Goal: Information Seeking & Learning: Learn about a topic

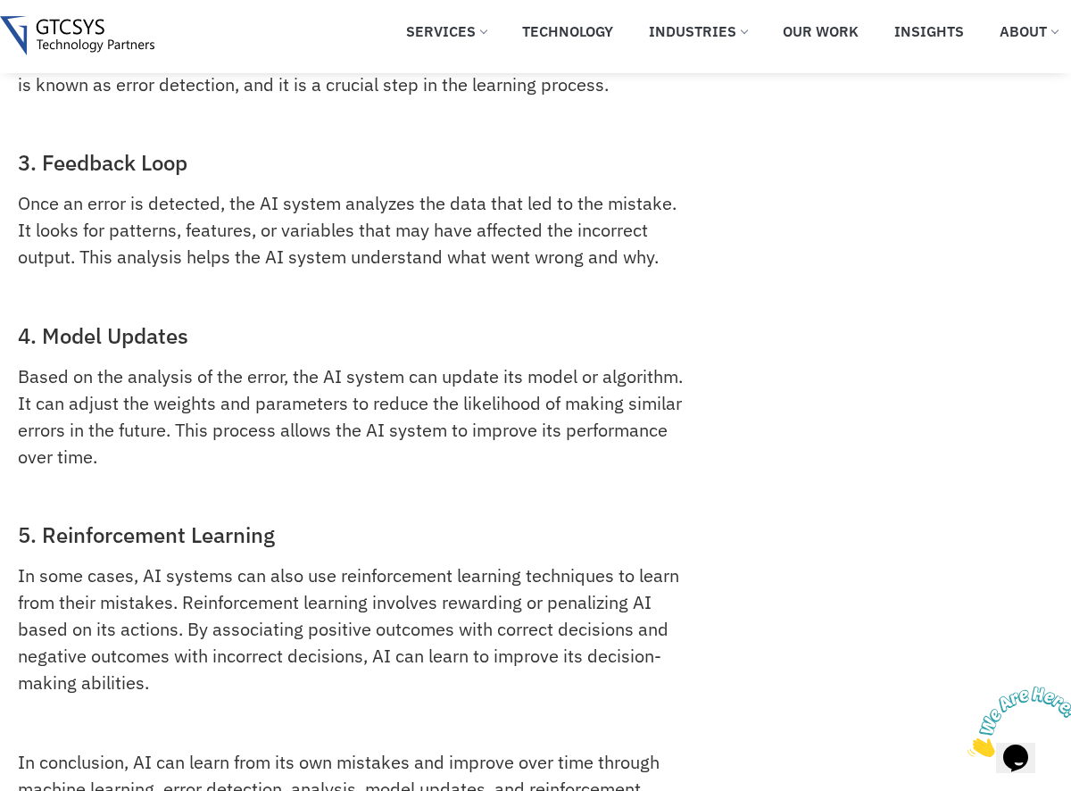
scroll to position [629, 0]
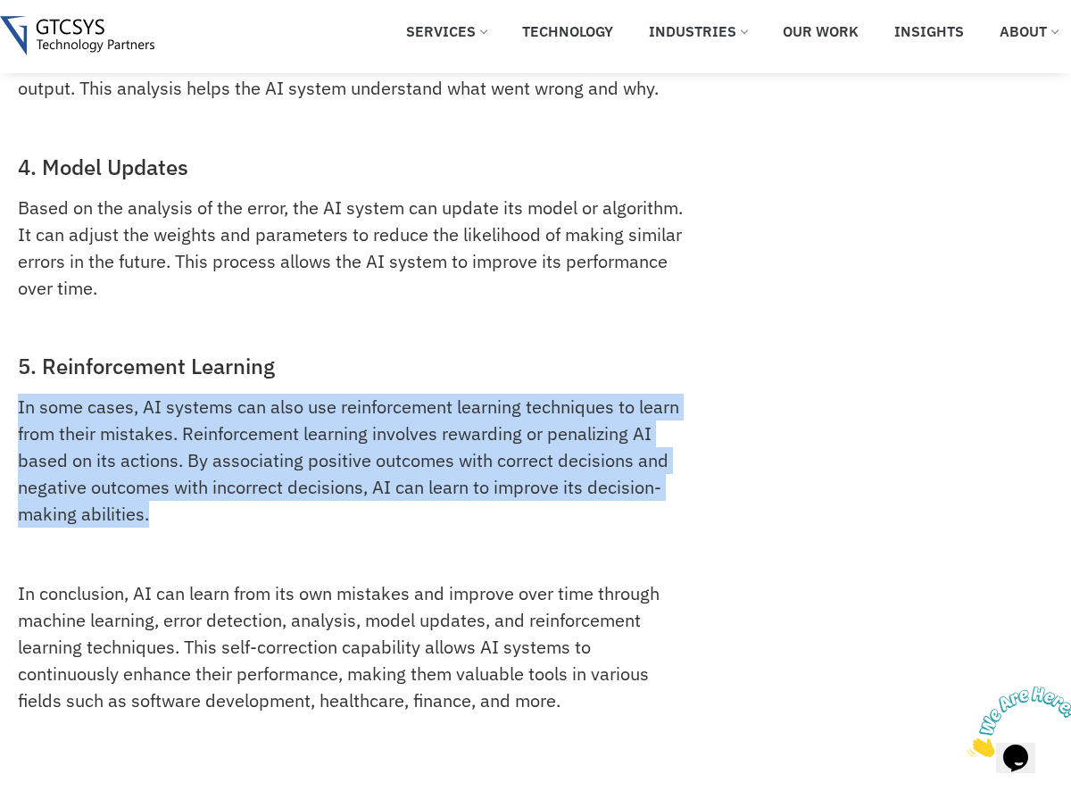
drag, startPoint x: 17, startPoint y: 404, endPoint x: 201, endPoint y: 506, distance: 210.6
click at [201, 506] on p "In some cases, AI systems can also use reinforcement learning techniques to lea…" at bounding box center [352, 461] width 668 height 134
copy p "In some cases, AI systems can also use reinforcement learning techniques to lea…"
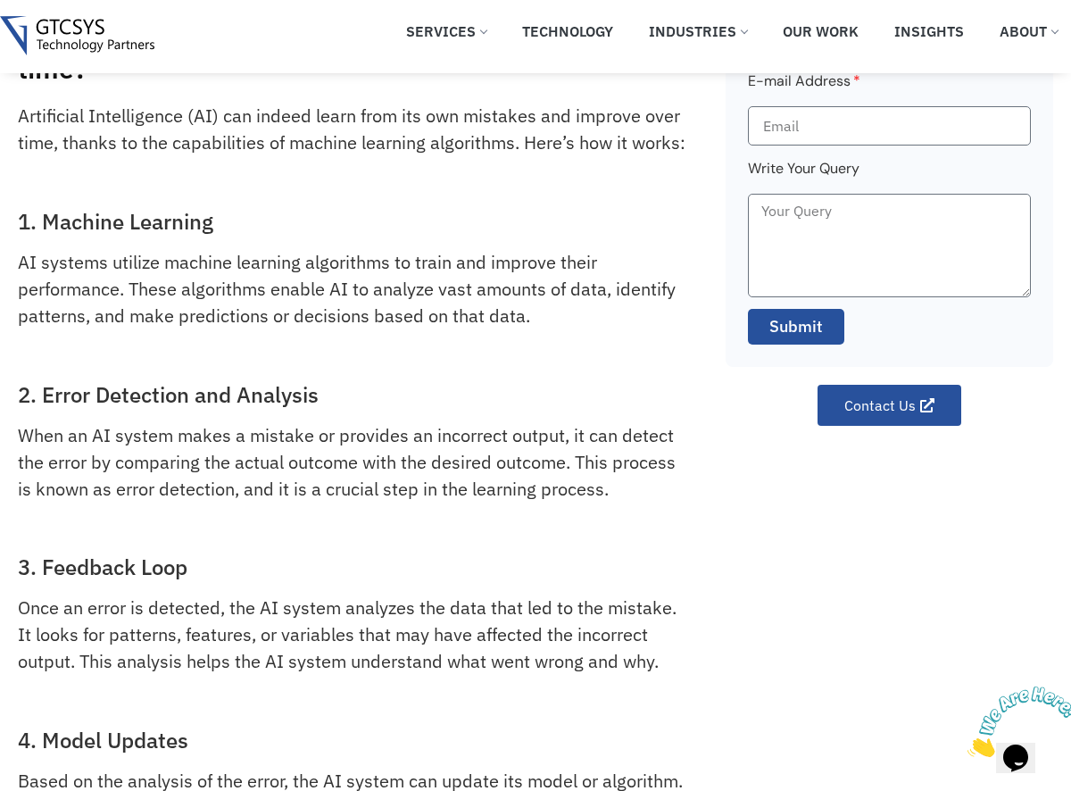
scroll to position [0, 0]
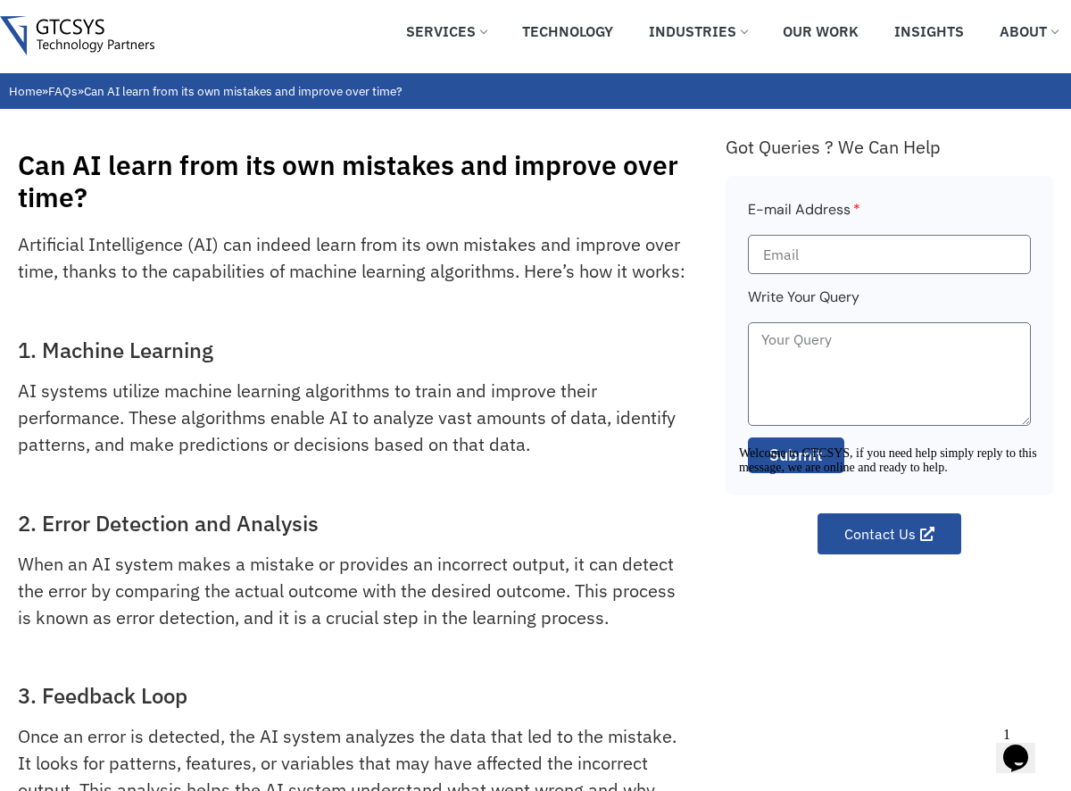
click at [777, 475] on div "Welcome to GTCSYS, if you need help simply reply to this message, we are online…" at bounding box center [899, 460] width 321 height 29
click at [781, 446] on div at bounding box center [899, 446] width 321 height 0
click at [713, 562] on div "Can AI learn from its own mistakes and improve over time? Artificial Intelligen…" at bounding box center [536, 780] width 1036 height 1342
drag, startPoint x: 870, startPoint y: 622, endPoint x: 912, endPoint y: 826, distance: 207.8
click at [925, 474] on span "Welcome to GTCSYS, if you need help simply reply to this message, we are online…" at bounding box center [888, 460] width 298 height 28
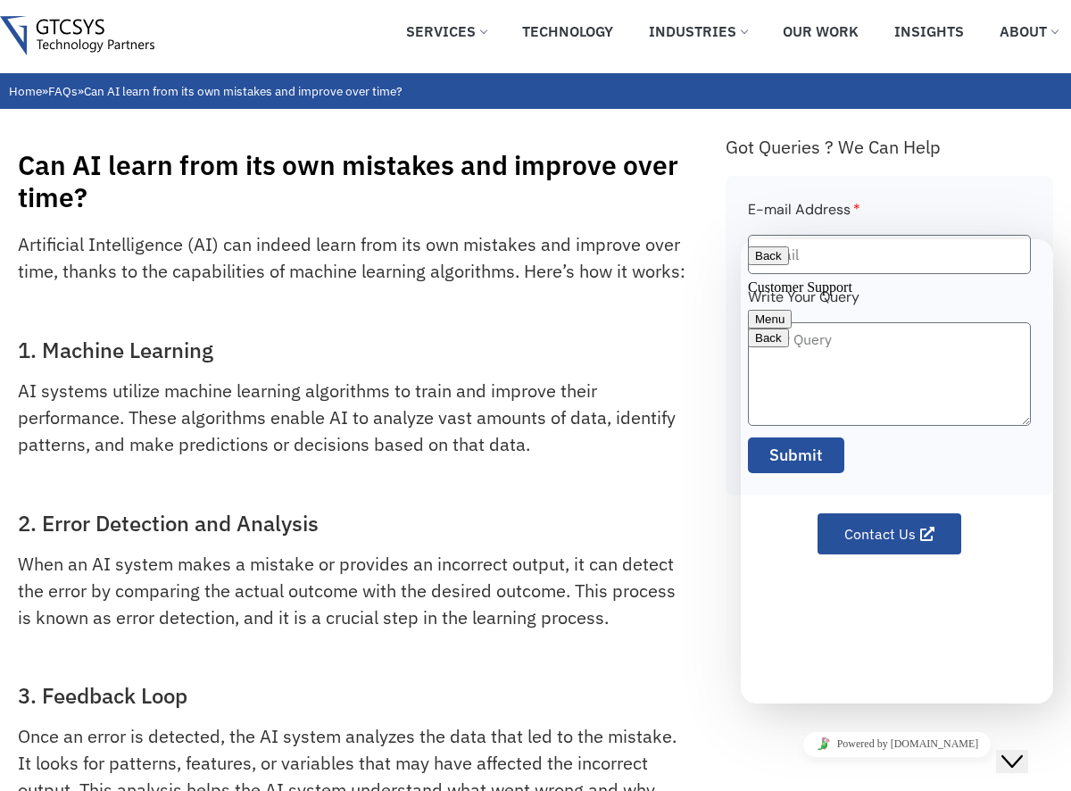
drag, startPoint x: 884, startPoint y: 532, endPoint x: 935, endPoint y: 531, distance: 50.9
copy span "GTCSYS"
